Goal: Task Accomplishment & Management: Complete application form

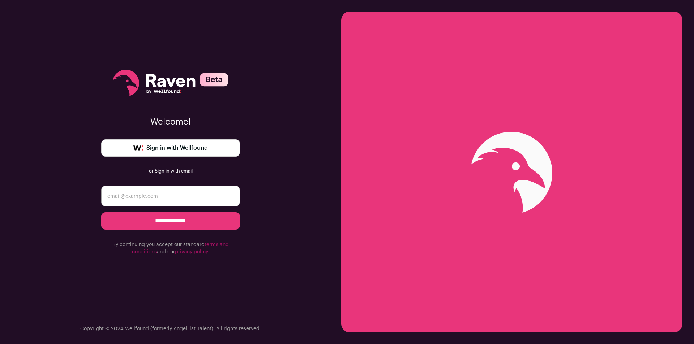
click at [165, 147] on span "Sign in with Wellfound" at bounding box center [176, 148] width 61 height 9
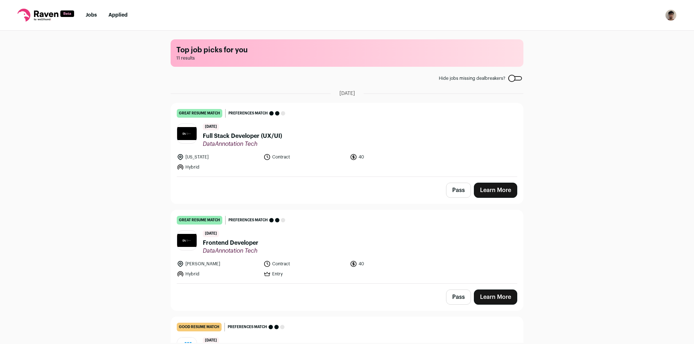
click at [281, 239] on header "6 days ago Frontend Developer DataAnnotation Tech" at bounding box center [347, 243] width 340 height 24
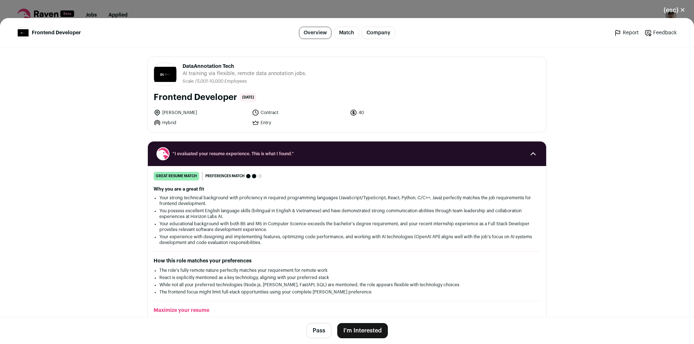
click at [372, 330] on button "I'm Interested" at bounding box center [362, 331] width 51 height 15
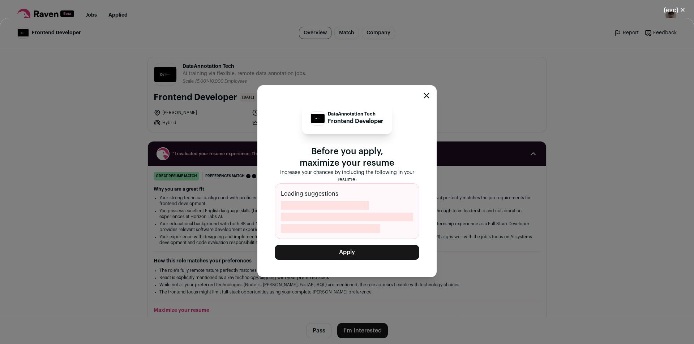
click at [346, 256] on button "Apply" at bounding box center [347, 252] width 145 height 15
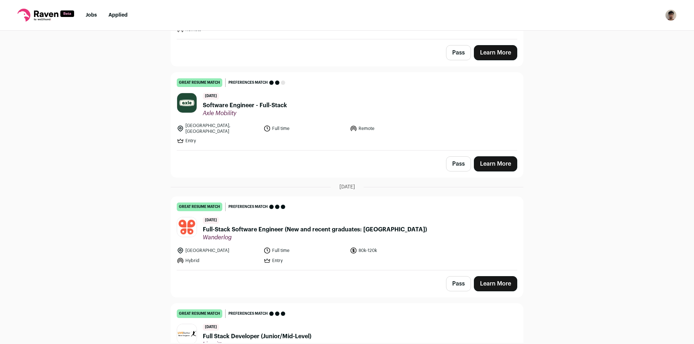
scroll to position [361, 0]
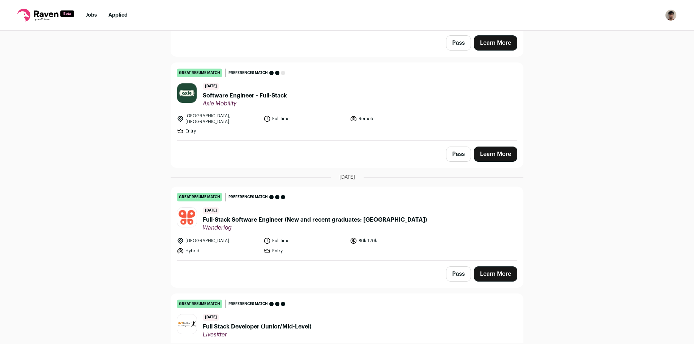
click at [497, 151] on link "Learn More" at bounding box center [495, 154] width 43 height 15
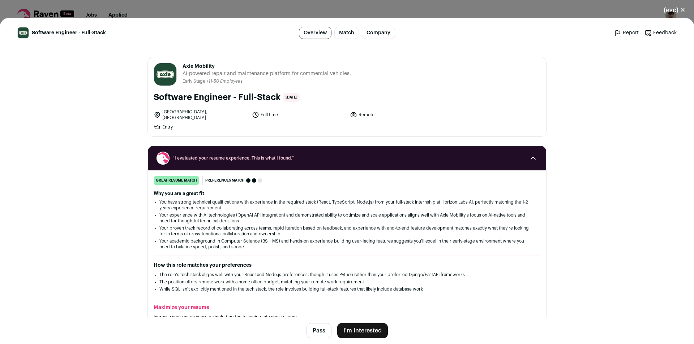
click at [360, 329] on button "I'm Interested" at bounding box center [362, 331] width 51 height 15
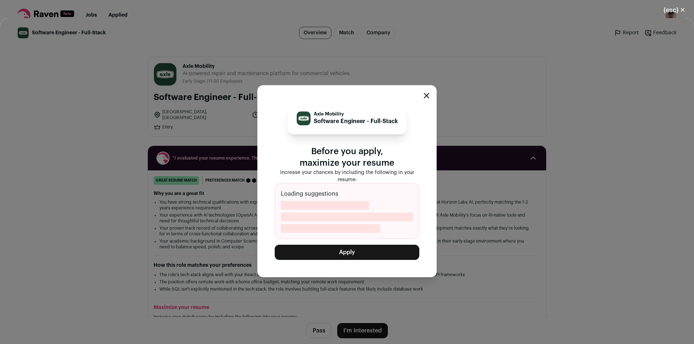
click at [354, 254] on button "Apply" at bounding box center [347, 252] width 145 height 15
